Goal: Information Seeking & Learning: Learn about a topic

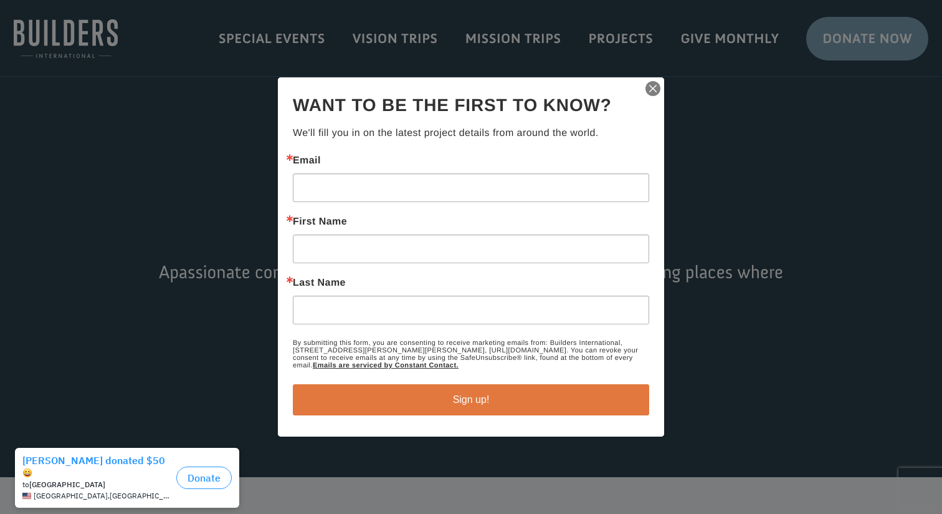
click at [654, 87] on img "button" at bounding box center [652, 88] width 17 height 17
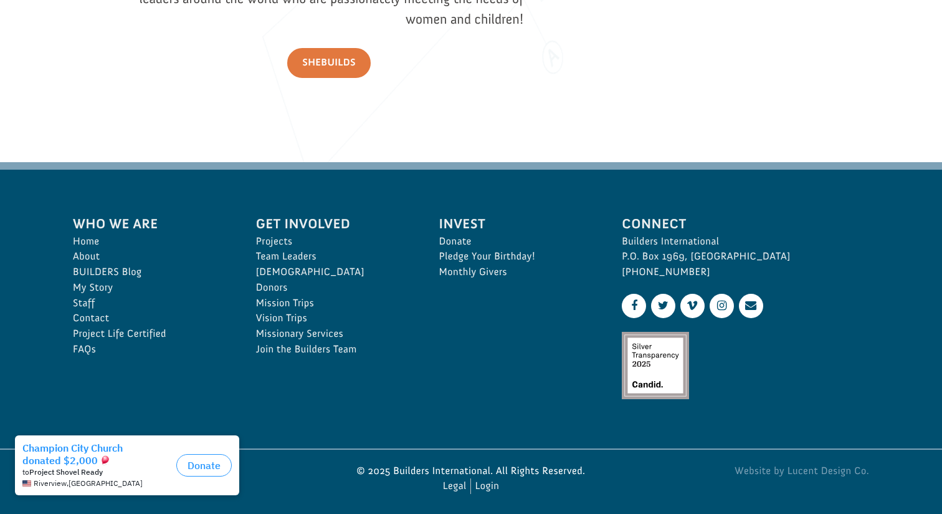
scroll to position [1833, 0]
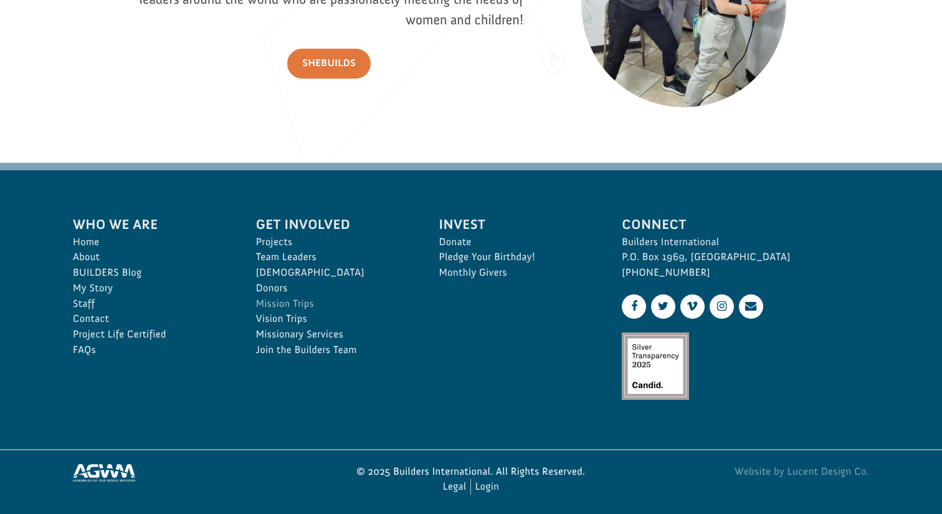
click at [308, 296] on link "Mission Trips" at bounding box center [334, 304] width 156 height 16
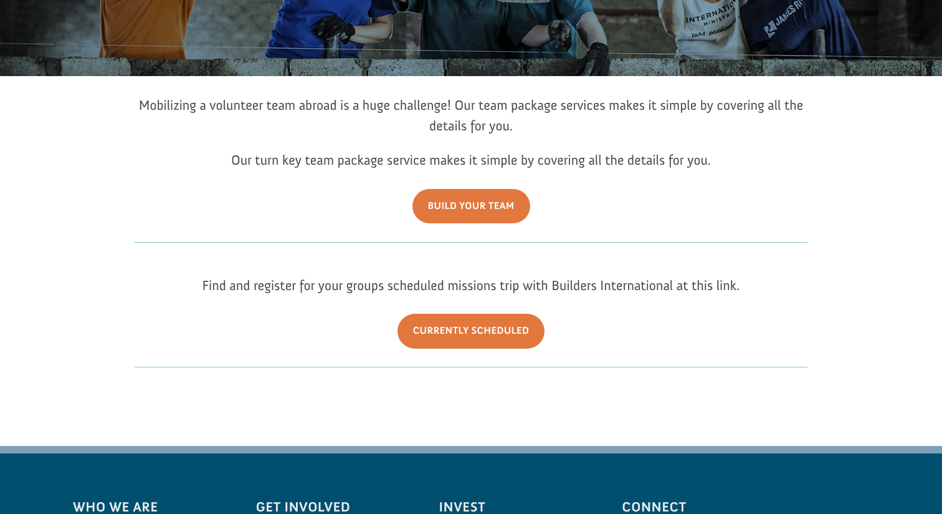
scroll to position [182, 0]
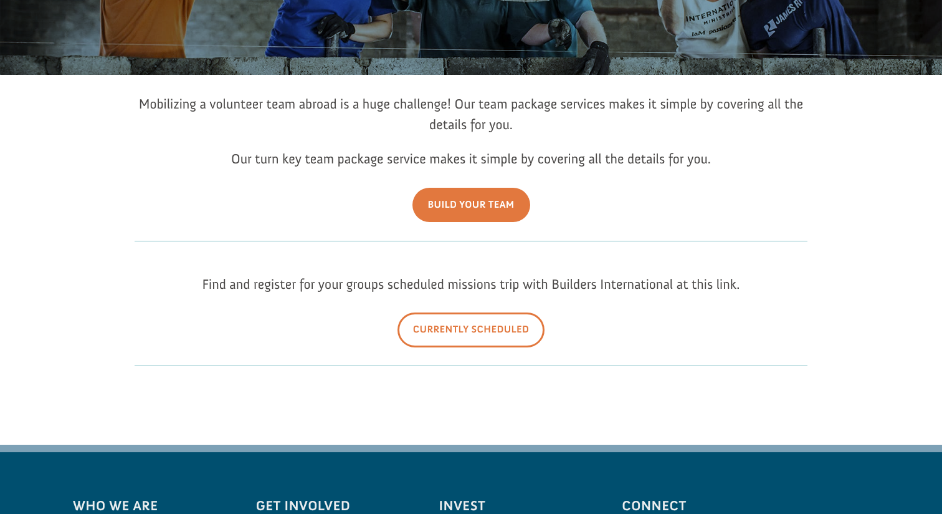
click at [462, 328] on link "Currently Scheduled" at bounding box center [472, 329] width 148 height 34
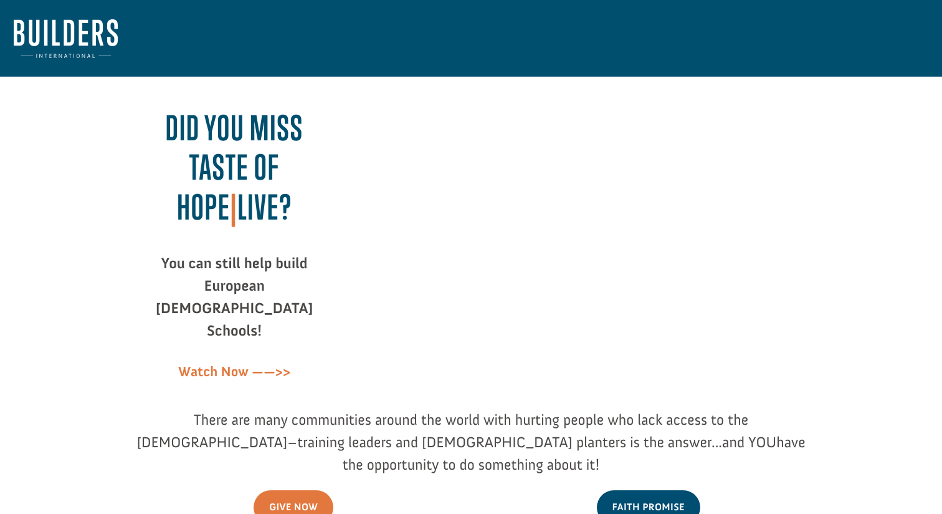
click at [62, 31] on img at bounding box center [66, 38] width 104 height 39
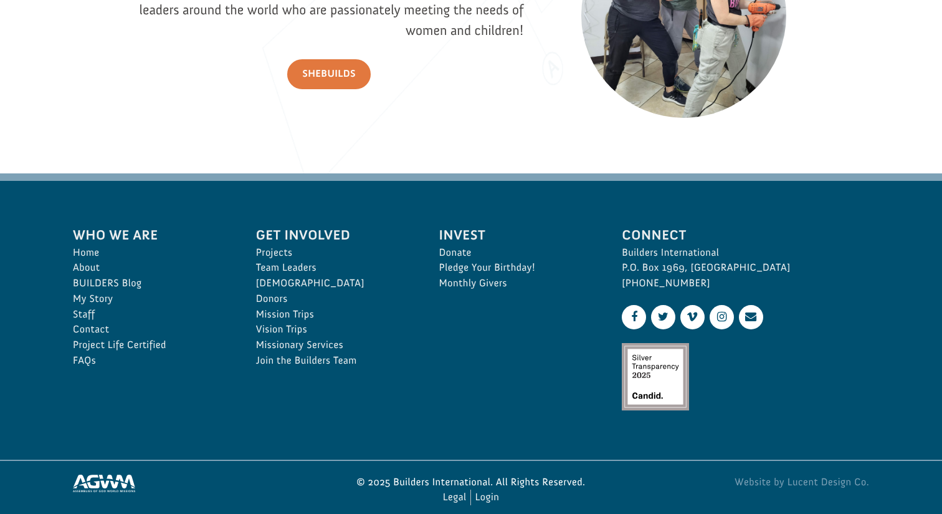
scroll to position [1832, 0]
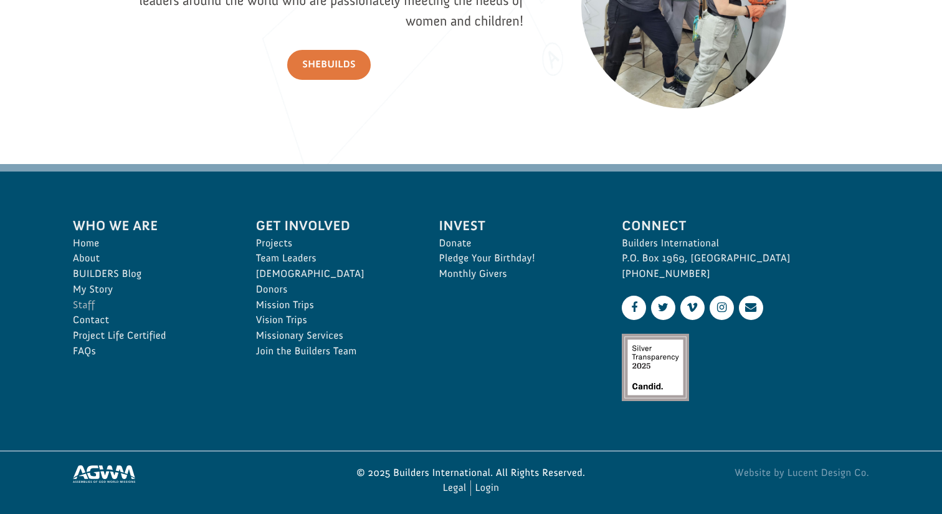
click at [82, 300] on link "Staff" at bounding box center [151, 305] width 156 height 16
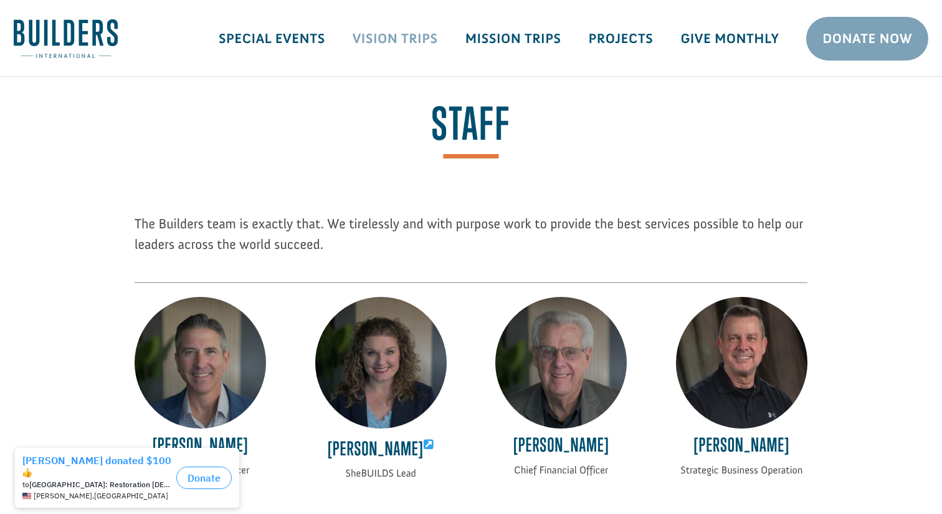
click at [378, 35] on link "Vision Trips" at bounding box center [395, 39] width 113 height 36
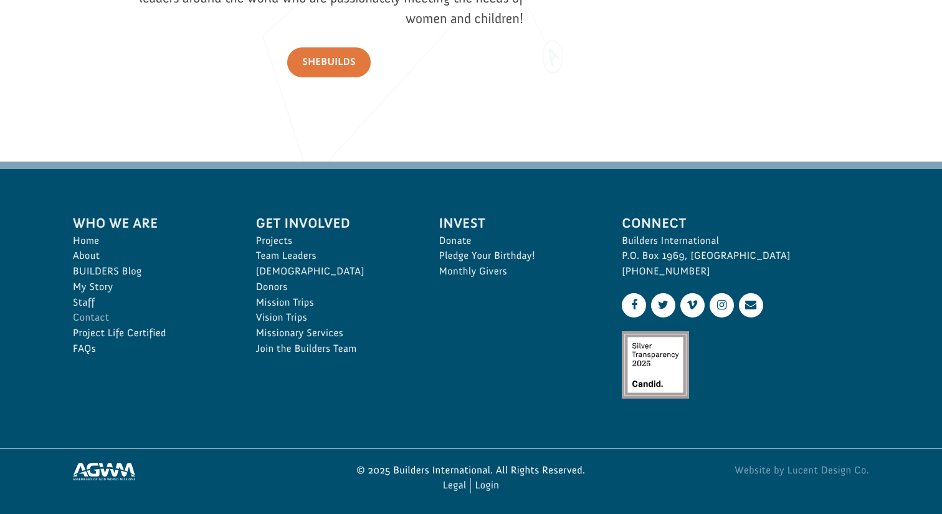
scroll to position [1833, 0]
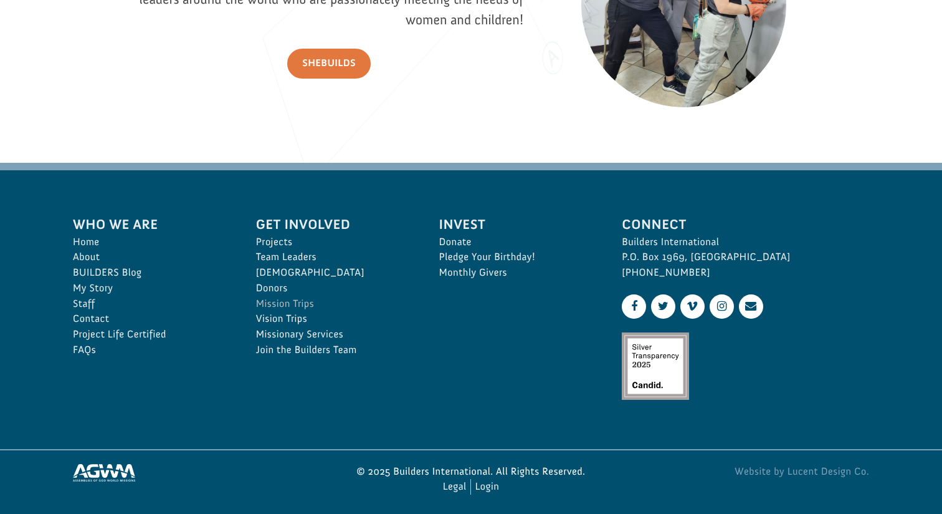
click at [267, 297] on link "Mission Trips" at bounding box center [334, 304] width 156 height 16
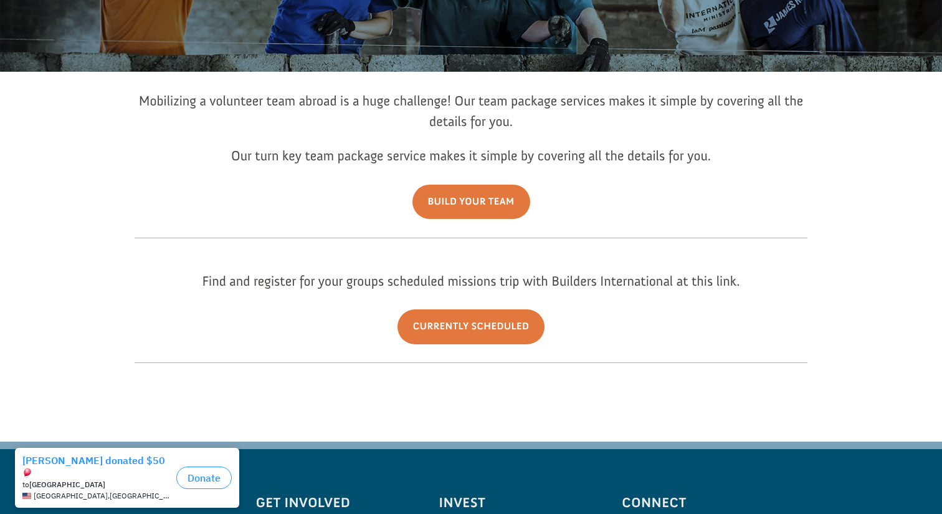
scroll to position [189, 0]
